Goal: Communication & Community: Answer question/provide support

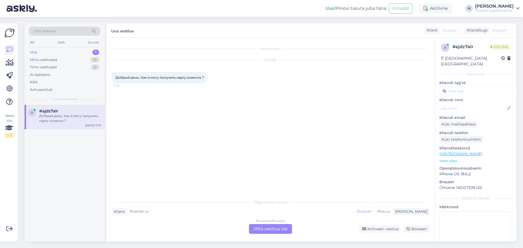
click at [273, 225] on div "Russian to Russian Võta vestlus üle" at bounding box center [270, 229] width 43 height 10
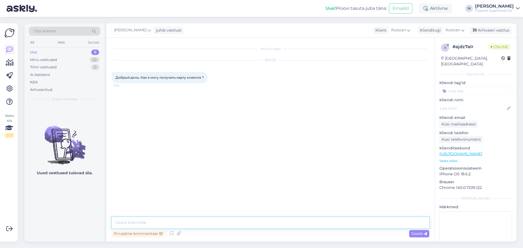
click at [273, 225] on textarea at bounding box center [271, 222] width 318 height 11
type textarea "З"
paste textarea "Здравствуйте! Программа трёх-ступенчатая. Каждый зарегистрированный клиент, куп…"
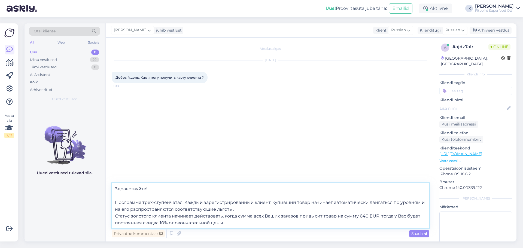
click at [163, 194] on textarea "Здравствуйте! Программа трёх-ступенчатая. Каждый зарегистрированный клиент, куп…" at bounding box center [271, 205] width 318 height 45
click at [116, 203] on textarea "Здравствуйте! В оффлайн магазине мы выдаем карточку клиента бесплатно, когда кл…" at bounding box center [271, 205] width 318 height 45
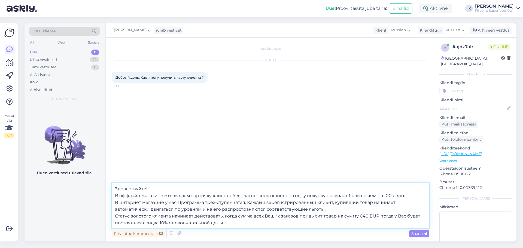
click at [180, 201] on textarea "Здравствуйте! В оффлайн магазине мы выдаем карточку клиента бесплатно, когда кл…" at bounding box center [271, 205] width 318 height 45
click at [204, 203] on textarea "Здравствуйте! В оффлайн магазине мы выдаем карточку клиента бесплатно, когда кл…" at bounding box center [271, 205] width 318 height 45
drag, startPoint x: 226, startPoint y: 224, endPoint x: 104, endPoint y: 217, distance: 122.9
click at [104, 217] on div "Otsi kliente All Web Socials Uus 0 Minu vestlused 22 Tiimi vestlused 0 AI Assis…" at bounding box center [271, 132] width 492 height 218
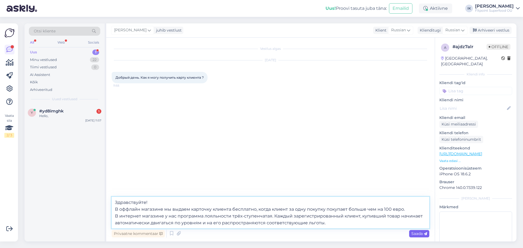
type textarea "Здравствуйте! В оффлайн магазине мы выдаем карточку клиента бесплатно, когда кл…"
click at [416, 234] on span "Saada" at bounding box center [420, 233] width 16 height 5
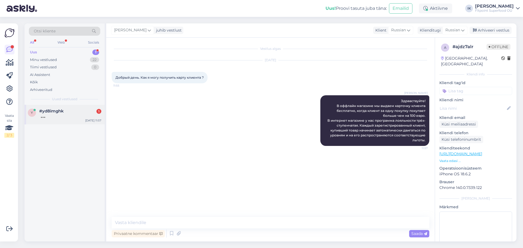
click at [50, 116] on div at bounding box center [70, 116] width 62 height 5
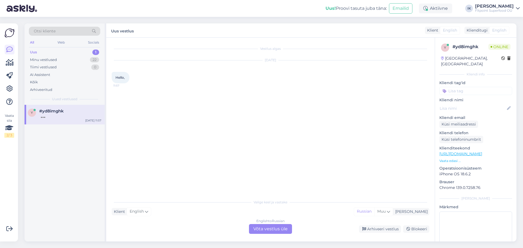
click at [275, 227] on div "English to Russian Võta vestlus üle" at bounding box center [270, 229] width 43 height 10
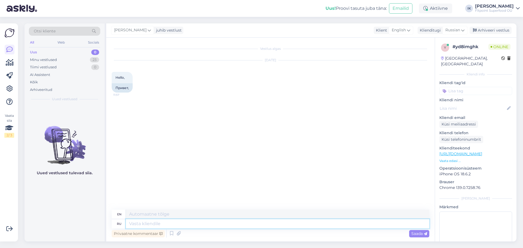
click at [275, 227] on textarea at bounding box center [278, 223] width 304 height 9
type textarea "Здравствуйте!"
type textarea "Hello!"
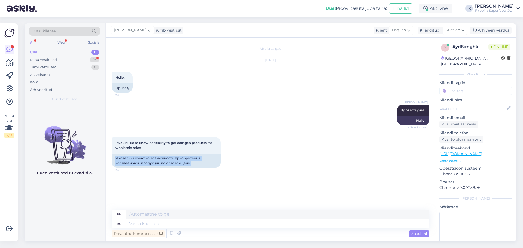
drag, startPoint x: 194, startPoint y: 163, endPoint x: 108, endPoint y: 157, distance: 86.0
click at [108, 157] on div "Vestlus algas [DATE] Hello, 11:57 Привет, [PERSON_NAME] Здравствуйте! Nähtud ✓ …" at bounding box center [270, 140] width 329 height 204
copy div "Я хотел бы узнать о возможности приобретения коллагеновой продукции по оптовой …"
click at [424, 157] on div "I would like to know possibility to get collagen products for wholesale price 1…" at bounding box center [271, 152] width 318 height 43
click at [154, 223] on textarea at bounding box center [278, 223] width 304 height 9
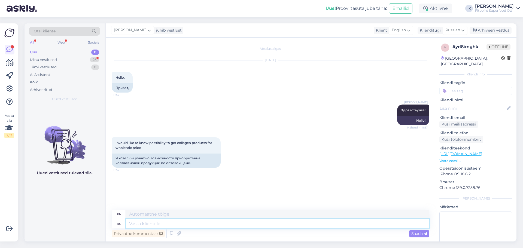
paste textarea "Здравствуйте! К сожалению, у нас нет предложений по оптовым ценам на коллагенов…"
type textarea "Здравствуйте! К сожалению, у нас нет предложений по оптовым ценам на коллагенов…"
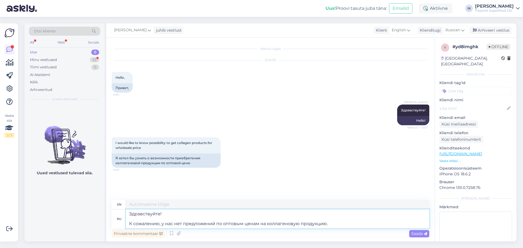
type textarea "Hello! Unfortunately, we do not have wholesale price offers for collagen produc…"
drag, startPoint x: 163, startPoint y: 219, endPoint x: 98, endPoint y: 201, distance: 67.3
click at [98, 201] on div "Otsi kliente All Web Socials Uus 0 Minu vestlused 23 Tiimi vestlused 0 AI Assis…" at bounding box center [271, 132] width 492 height 218
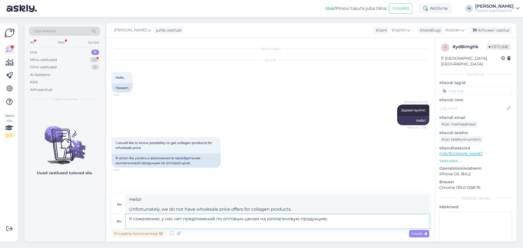
click at [128, 223] on textarea "К сожалению, у нас нет предложений по оптовым ценам на коллагеновую продукцию." at bounding box center [278, 222] width 304 height 14
type textarea "К сожалению, у нас нет предложений по оптовым ценам на коллагеновую продукцию."
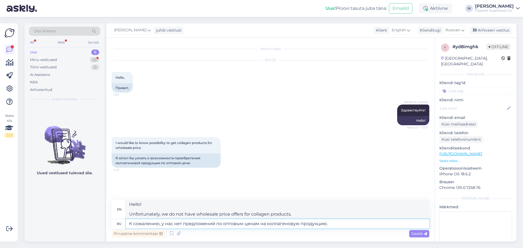
type textarea "Unfortunately, we do not have wholesale price offers for collagen products."
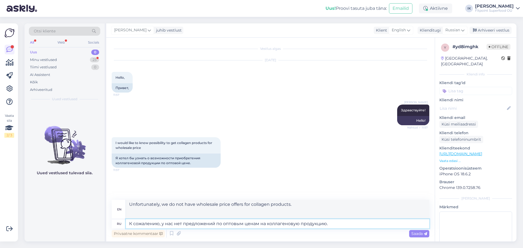
click at [388, 228] on textarea "К сожалению, у нас нет предложений по оптовым ценам на коллагеновую продукцию." at bounding box center [278, 223] width 304 height 9
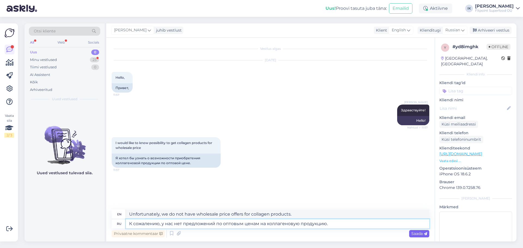
type textarea "К сожалению, у нас нет предложений по оптовым ценам на коллагеновую продукцию."
click at [419, 234] on span "Saada" at bounding box center [420, 233] width 16 height 5
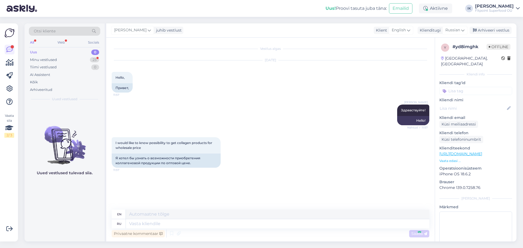
scroll to position [11, 0]
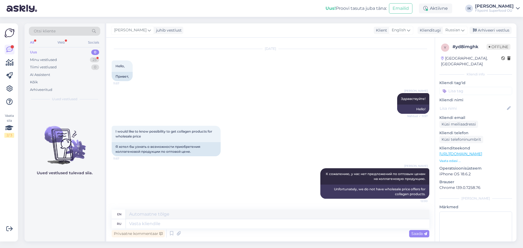
click at [340, 147] on div "I would like to know possibility to get collagen products for wholesale price 1…" at bounding box center [271, 141] width 318 height 43
click at [409, 75] on div "[DATE] Hello, 11:57 Привет," at bounding box center [271, 65] width 318 height 44
click at [87, 59] on div "Minu vestlused 23" at bounding box center [64, 60] width 71 height 8
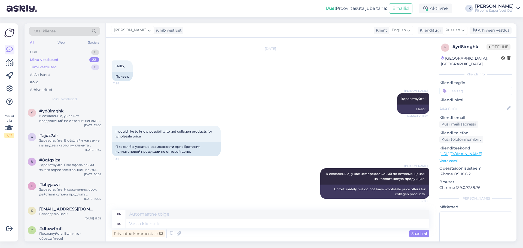
click at [85, 68] on div "Tiimi vestlused 0" at bounding box center [64, 68] width 71 height 8
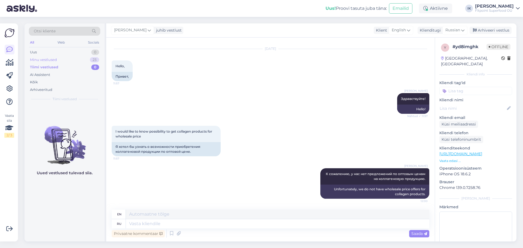
click at [85, 61] on div "Minu vestlused 23" at bounding box center [64, 60] width 71 height 8
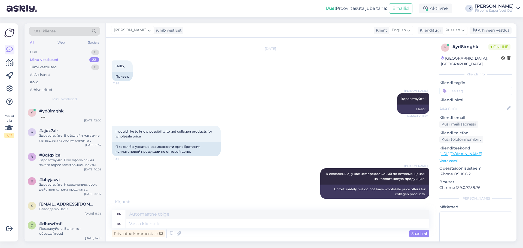
scroll to position [44, 0]
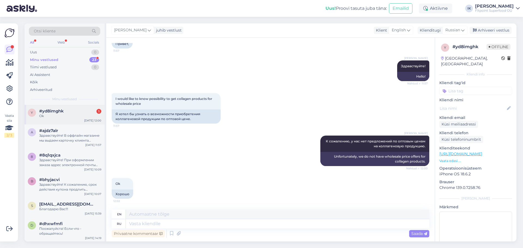
click at [64, 122] on div "y #yd8imghk 1 Ok [DATE] 12:00" at bounding box center [65, 115] width 80 height 20
click at [406, 88] on div "I would like to know possibility to get collagen products for wholesale price 1…" at bounding box center [271, 108] width 318 height 43
drag, startPoint x: 396, startPoint y: 192, endPoint x: 343, endPoint y: 206, distance: 55.5
click at [396, 192] on div "Ok 12:02 Хорошо" at bounding box center [271, 188] width 318 height 33
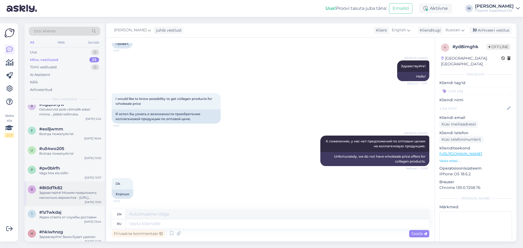
scroll to position [191, 0]
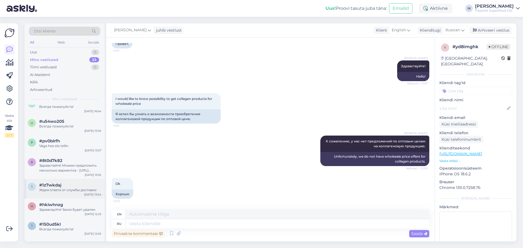
click at [84, 199] on div "1 #1z7wkdaj Ждем ответа от службы доставки [DATE] 13:04" at bounding box center [65, 189] width 80 height 20
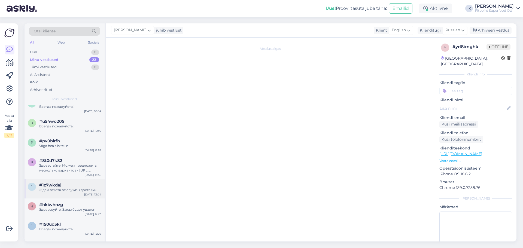
scroll to position [697, 0]
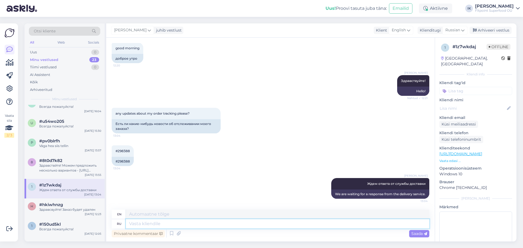
click at [242, 227] on textarea at bounding box center [278, 223] width 304 height 9
paste textarea "Уважаемый клиент, Приносим извинения за то, что вам пришлось ждать. Только сейч…"
type textarea "Уважаемый клиент, Приносим извинения за то, что вам пришлось ждать. Только сейч…"
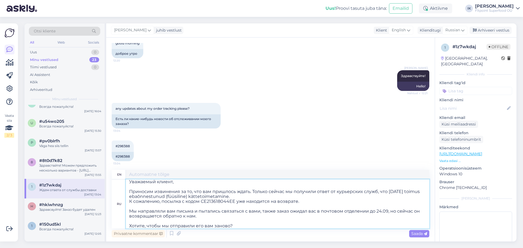
scroll to position [0, 0]
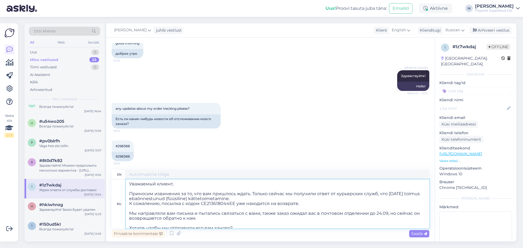
type textarea "Dear customer, apologize for the wait. We just now received a response from the…"
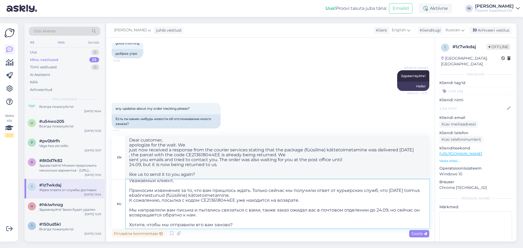
scroll to position [4, 0]
click at [422, 116] on div "any updates about my order tracking please? 13:04 Есть ли какие-нибудь новости …" at bounding box center [271, 116] width 318 height 38
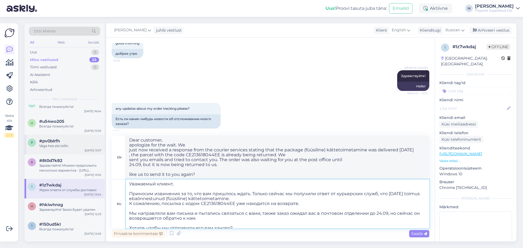
drag, startPoint x: 237, startPoint y: 223, endPoint x: 97, endPoint y: 154, distance: 156.0
click at [97, 154] on div "Otsi kliente All Web Socials Uus 0 Minu vestlused 23 Tiimi vestlused 0 AI Assis…" at bounding box center [271, 132] width 492 height 218
paste textarea "произошло неудачное (физическое) вручение. К сожалению, посылка с кодом CE21361…"
type textarea "Уважаемый клиент, Приносим извинения за то, что вам пришлось ждать. Только сейч…"
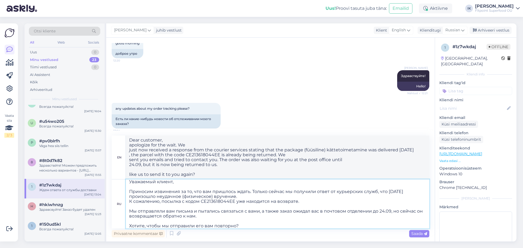
click at [266, 206] on textarea "Уважаемый клиент, Приносим извинения за то, что вам пришлось ждать. Только сейч…" at bounding box center [278, 204] width 304 height 49
type textarea "Dear customer, apologize for the wait. We now received a response from the cour…"
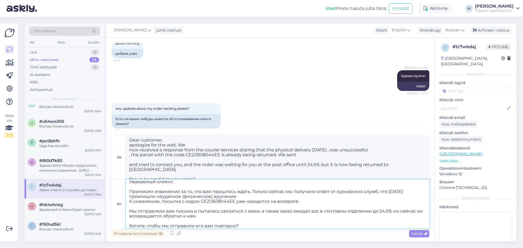
click at [316, 201] on textarea "Уважаемый клиент, Приносим извинения за то, что вам пришлось ждать. Только сейч…" at bounding box center [278, 204] width 304 height 49
click at [248, 198] on textarea "Уважаемый клиент, Приносим извинения за то, что вам пришлось ждать. Только сейч…" at bounding box center [278, 204] width 304 height 49
click at [210, 206] on textarea "Уважаемый клиент, Приносим извинения за то, что вам пришлось ждать. Только сейч…" at bounding box center [278, 204] width 304 height 49
type textarea "Уважаемый клиент, Приносим извинения за то, что вам пришлось ждать. Только сейч…"
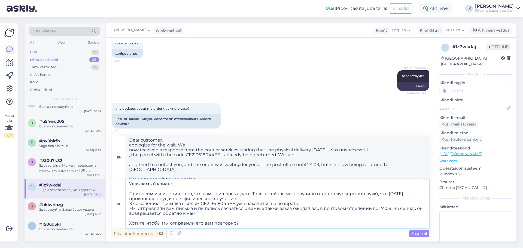
scroll to position [0, 0]
type textarea "Dear customer, apologize for the wait. We received a response from the courier …"
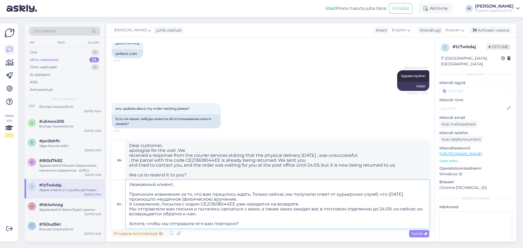
click at [144, 190] on textarea "Уважаемый клиент, Приносим извинения за то, что вам пришлось ждать. Только сейч…" at bounding box center [278, 204] width 304 height 49
click at [233, 216] on textarea "Уважаемый клиент, Приносим извинения за то, что вам пришлось ждать. Только сейч…" at bounding box center [278, 204] width 304 height 49
click at [234, 219] on textarea "Уважаемый клиент, Приносим извинения за то, что вам пришлось ждать. Только сейч…" at bounding box center [278, 204] width 304 height 49
type textarea "Уважаемый клиент, Приносим извинения за то, что вам пришлось ждать. Только сейч…"
click at [322, 120] on div "any updates about my order tracking please? 13:04 Есть ли какие-нибудь новости …" at bounding box center [271, 116] width 318 height 38
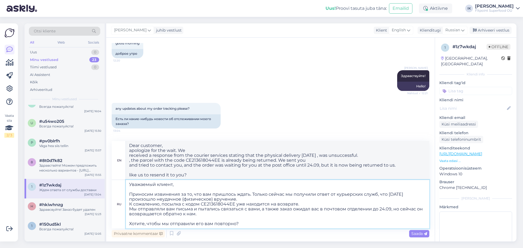
click at [182, 187] on textarea "Уважаемый клиент, Приносим извинения за то, что вам пришлось ждать. Только сейч…" at bounding box center [278, 204] width 304 height 49
click at [419, 118] on div "any updates about my order tracking please? 13:04 Есть ли какие-нибудь новости …" at bounding box center [271, 116] width 318 height 38
drag, startPoint x: 192, startPoint y: 175, endPoint x: 95, endPoint y: 137, distance: 104.0
click at [95, 137] on div "Otsi kliente All Web Socials Uus 0 Minu vestlused 23 Tiimi vestlused 0 AI Assis…" at bounding box center [271, 132] width 492 height 218
paste textarea "Customer, We sincerely apologize for the delay. We have only just received a re…"
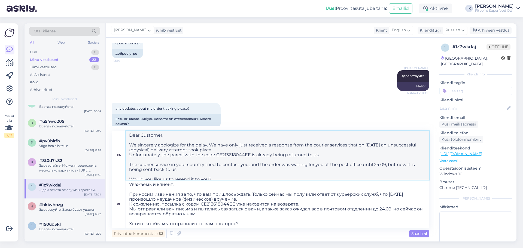
scroll to position [2, 0]
click at [387, 149] on textarea "Dear Customer, We sincerely apologize for the delay. We have only just received…" at bounding box center [278, 155] width 304 height 49
click at [155, 173] on textarea "Dear Customer, We sincerely apologize for the delay. We have only just received…" at bounding box center [278, 155] width 304 height 49
click at [267, 150] on textarea "Dear Customer, We sincerely apologize for the delay. We have only just received…" at bounding box center [278, 155] width 304 height 49
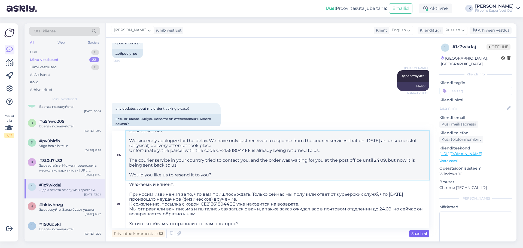
type textarea "Dear Customer, We sincerely apologize for the delay. We have only just received…"
click at [418, 236] on span "Saada" at bounding box center [420, 233] width 16 height 5
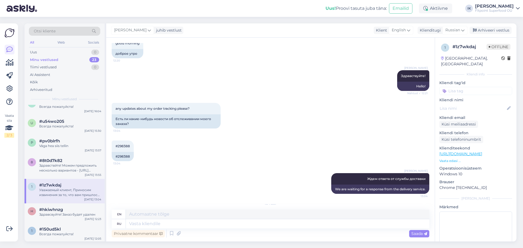
scroll to position [0, 0]
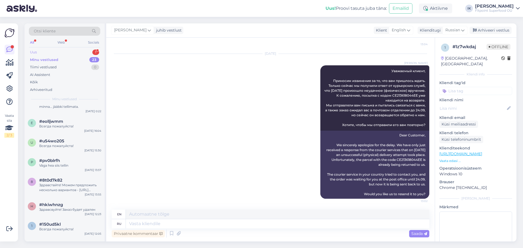
click at [65, 54] on div "Uus 1" at bounding box center [64, 53] width 71 height 8
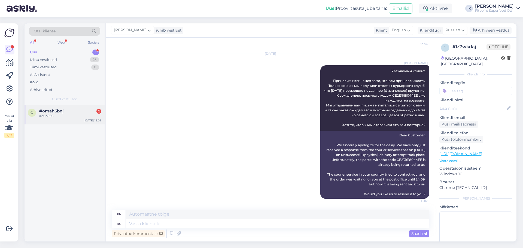
click at [73, 121] on div "o #omah6bnj 2 #303896 [DATE] 13:03" at bounding box center [65, 115] width 80 height 20
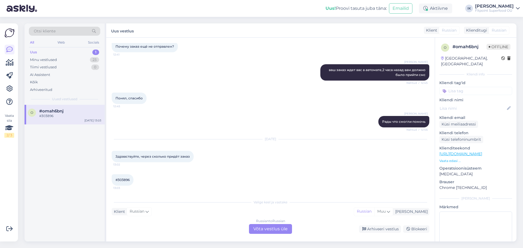
click at [263, 226] on div "Russian to Russian Võta vestlus üle" at bounding box center [270, 229] width 43 height 10
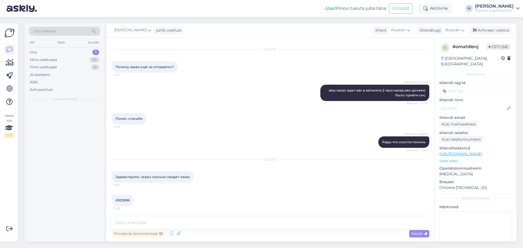
scroll to position [337, 0]
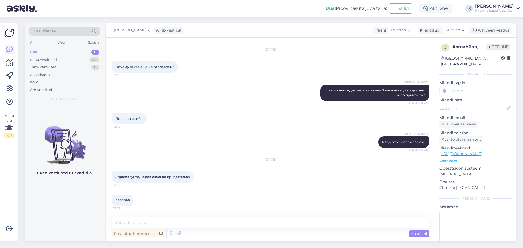
click at [125, 200] on span "#303896" at bounding box center [123, 200] width 14 height 4
copy div "303896 13:03"
click at [180, 224] on textarea at bounding box center [271, 222] width 318 height 11
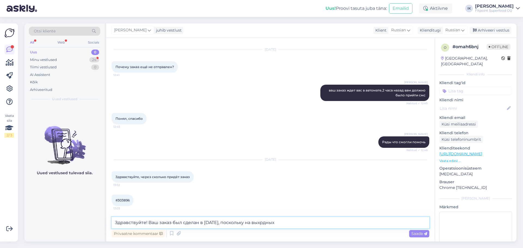
drag, startPoint x: 299, startPoint y: 224, endPoint x: 249, endPoint y: 223, distance: 49.4
click at [249, 223] on textarea "Здравствуйте! Ваш заказ был сделан в [DATE], поскольку на выхрдных" at bounding box center [271, 222] width 318 height 11
paste textarea "ак как в выходные у сотрудников выходной день,"
drag, startPoint x: 267, startPoint y: 221, endPoint x: 250, endPoint y: 224, distance: 16.8
click at [250, 224] on textarea "Здравствуйте! Ваш заказ был сделан в [DATE], поскольку Так как в выходные у сот…" at bounding box center [271, 222] width 318 height 11
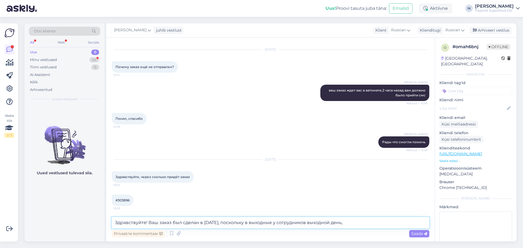
click at [334, 222] on textarea "Здравствуйте! Ваш заказ был сделан в [DATE], поскольку в выходные у сотрудников…" at bounding box center [271, 222] width 318 height 11
drag, startPoint x: 333, startPoint y: 222, endPoint x: 331, endPoint y: 222, distance: 2.8
click at [331, 222] on textarea "Здравствуйте! Ваш заказ был сделан в [DATE], поскольку в выходные у сотрудников…" at bounding box center [271, 222] width 318 height 11
click at [333, 223] on textarea "Здравствуйте! Ваш заказ был сделан в [DATE], поскольку в выходные у сотрудников…" at bounding box center [271, 222] width 318 height 11
drag, startPoint x: 333, startPoint y: 223, endPoint x: 330, endPoint y: 223, distance: 3.0
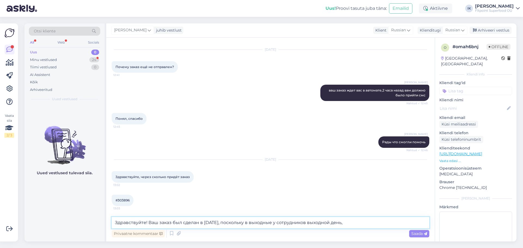
click at [330, 223] on textarea "Здравствуйте! Ваш заказ был сделан в [DATE], поскольку в выходные у сотрудников…" at bounding box center [271, 222] width 318 height 11
click at [331, 223] on textarea "Здравствуйте! Ваш заказ был сделан в [DATE], поскольку в выходные у сотрудников…" at bounding box center [271, 222] width 318 height 11
click at [333, 222] on textarea "Здравствуйте! Ваш заказ был сделан в [DATE], поскольку в выходные у сотрудников…" at bounding box center [271, 222] width 318 height 11
drag, startPoint x: 354, startPoint y: 221, endPoint x: 338, endPoint y: 221, distance: 15.3
click at [338, 221] on textarea "Здравствуйте! Ваш заказ был сделан в [DATE], поскольку в выходные у сотрудников…" at bounding box center [271, 222] width 318 height 11
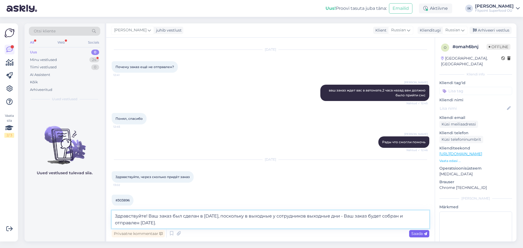
type textarea "Здравствуйте! Ваш заказ был сделан в [DATE], поскольку в выходные у сотрудников…"
click at [413, 234] on span "Saada" at bounding box center [420, 233] width 16 height 5
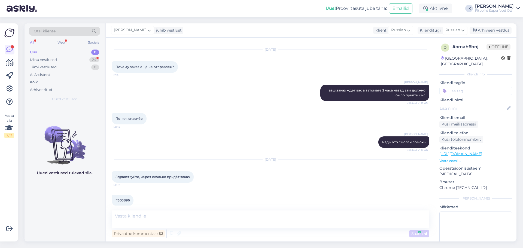
scroll to position [371, 0]
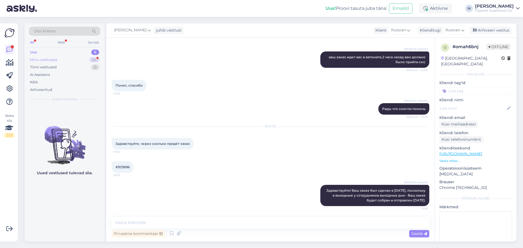
click at [71, 61] on div "Minu vestlused 24" at bounding box center [64, 60] width 71 height 8
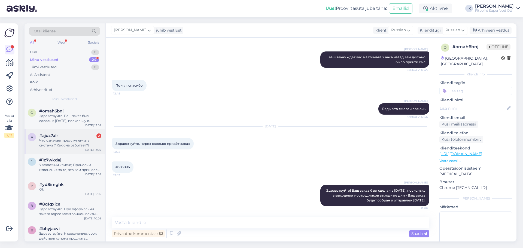
click at [69, 139] on div "Что означает трех ступенчата система ? Как она работает??" at bounding box center [70, 143] width 62 height 10
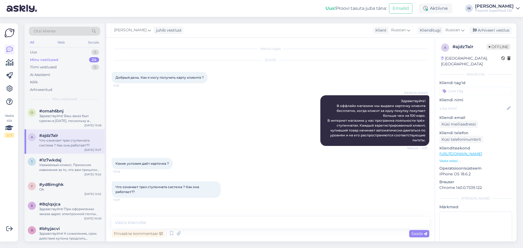
click at [456, 159] on p "Vaata edasi ..." at bounding box center [476, 161] width 73 height 5
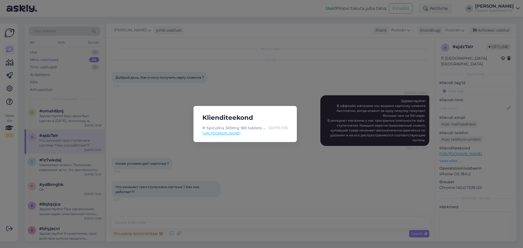
click at [250, 133] on link "[URL][DOMAIN_NAME]" at bounding box center [246, 133] width 86 height 5
click at [210, 202] on div "Klienditeekond ᐉ Spirulina 500mg 180 tablets - 12.9€ | Official Online Store [D…" at bounding box center [261, 124] width 523 height 248
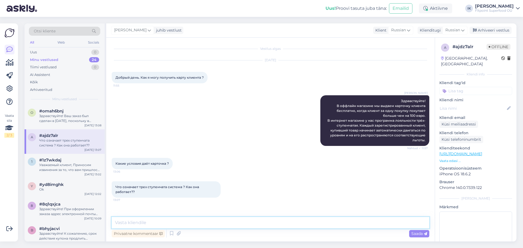
click at [211, 227] on textarea at bounding box center [271, 222] width 318 height 11
paste textarea "[URL][DOMAIN_NAME]"
type textarea "[URL][DOMAIN_NAME]"
click at [418, 230] on div "Saada" at bounding box center [420, 233] width 20 height 7
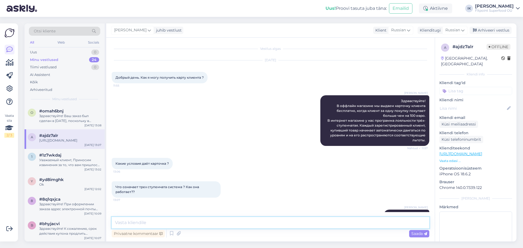
scroll to position [20, 0]
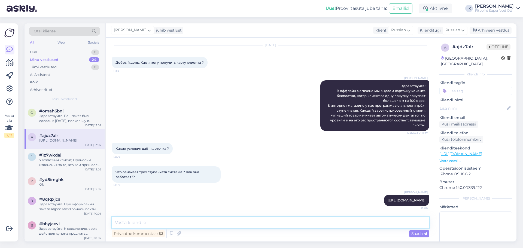
click at [411, 226] on textarea at bounding box center [271, 222] width 318 height 11
type textarea "Здесь Вы можете прочитать про прогамму лояльности. Физическая карта дает 5% ски…"
click at [426, 235] on icon at bounding box center [425, 234] width 3 height 3
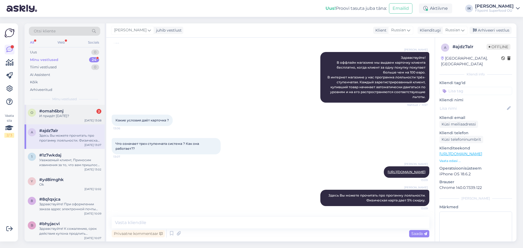
click at [66, 119] on div "o #omah6bnj 2 И придёт [DATE]? [DATE] 13:08" at bounding box center [65, 115] width 80 height 20
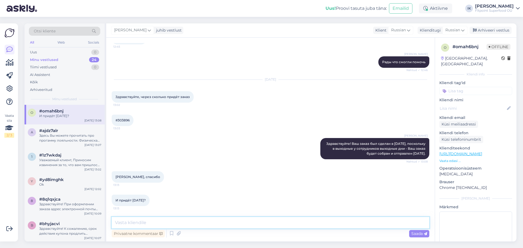
click at [154, 222] on textarea at bounding box center [271, 222] width 318 height 11
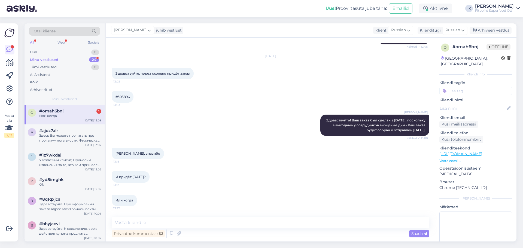
click at [74, 113] on div "#omah6bnj 1" at bounding box center [70, 111] width 62 height 5
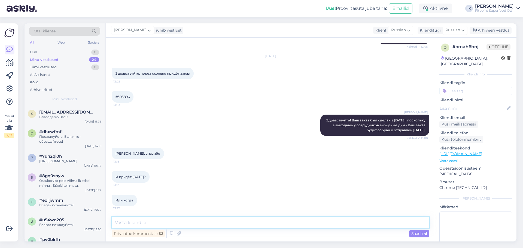
click at [165, 227] on textarea at bounding box center [271, 222] width 318 height 11
type textarea "Это зависит от доставки. Но обычно да, приходит на следующий день."
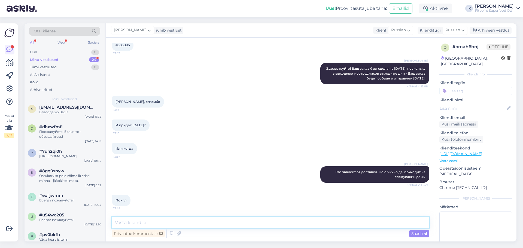
scroll to position [136, 0]
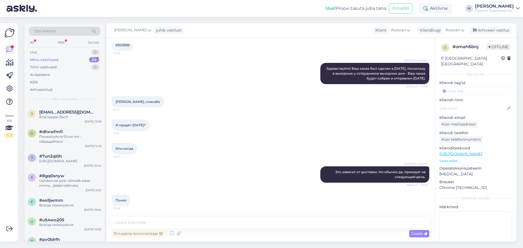
click at [84, 61] on div "Minu vestlused 24" at bounding box center [64, 60] width 71 height 8
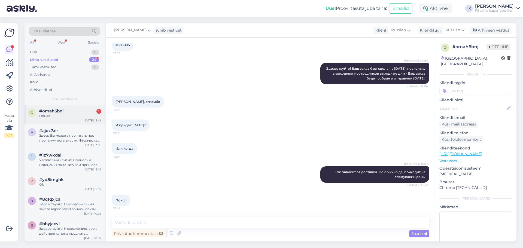
click at [65, 120] on div "o #omah6bnj 1 Понял [DATE] 13:49" at bounding box center [65, 115] width 80 height 20
